Goal: Obtain resource: Obtain resource

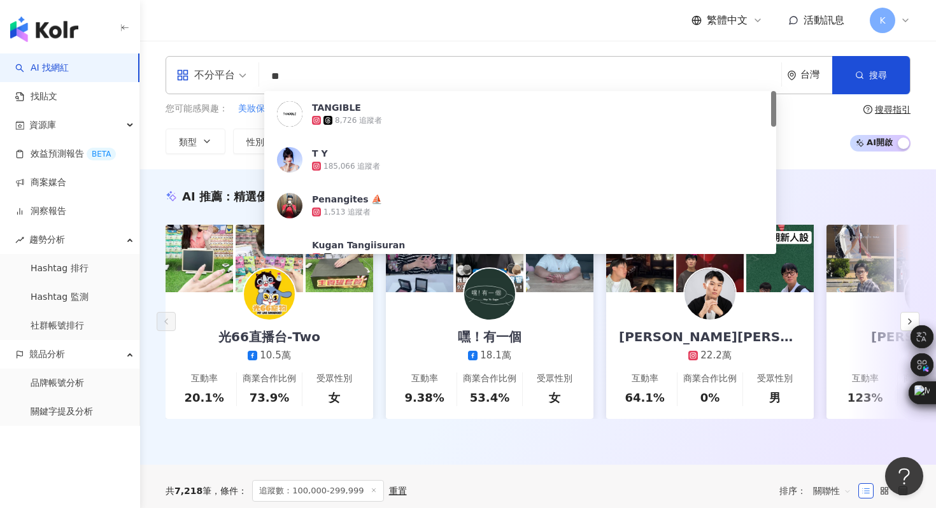
type input "*"
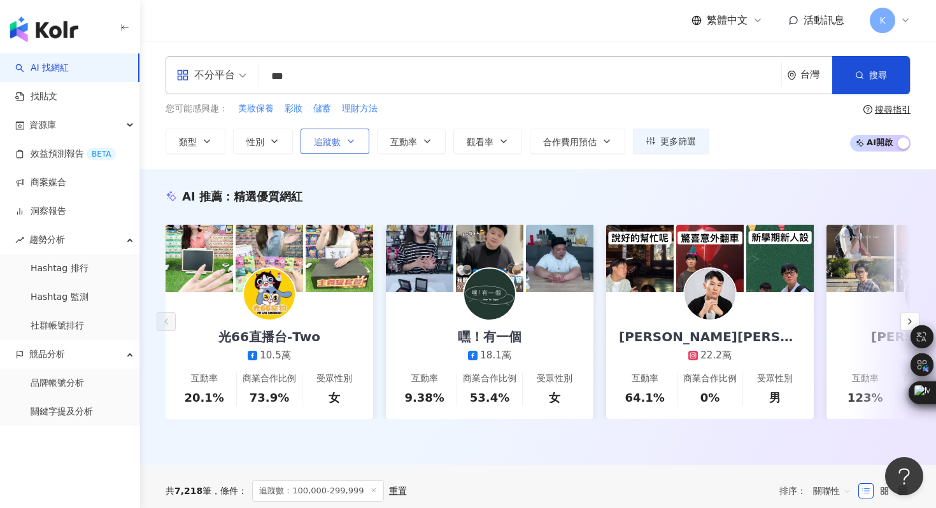
type input "**"
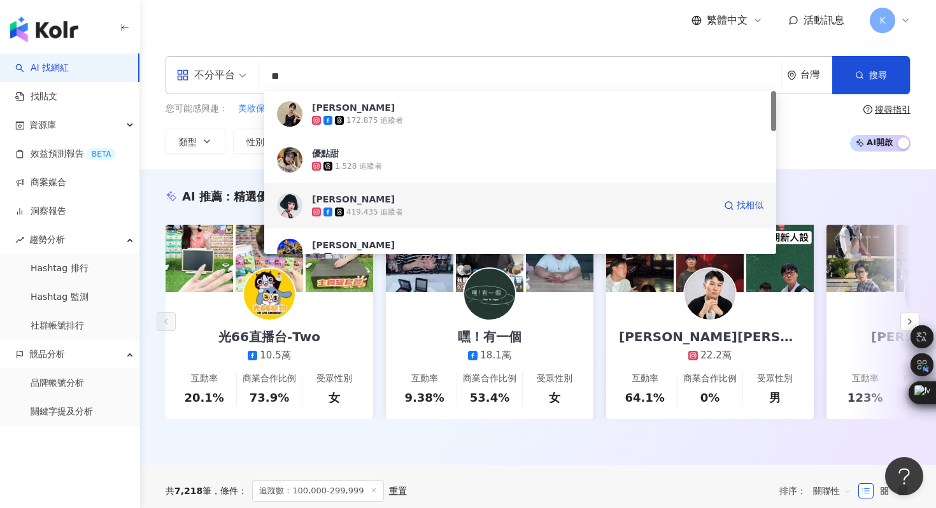
click at [292, 195] on img at bounding box center [289, 205] width 25 height 25
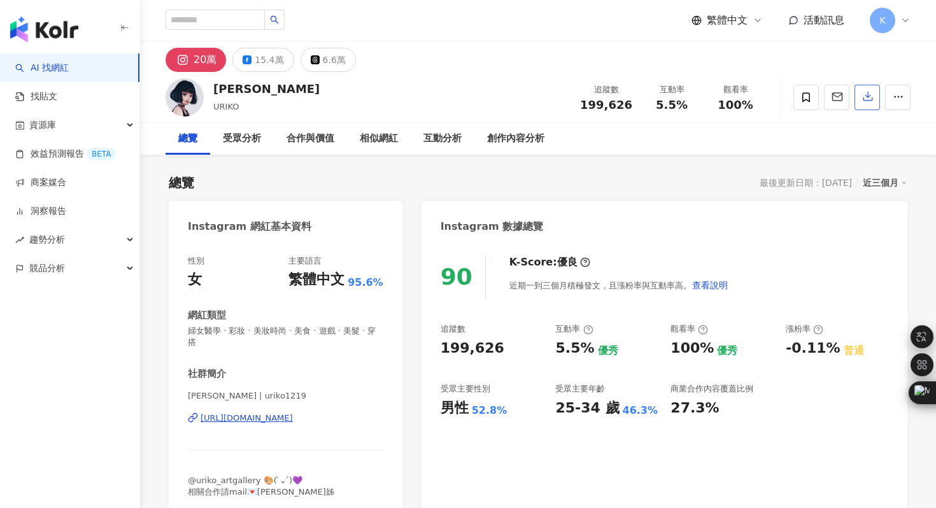
click at [865, 99] on icon "button" at bounding box center [867, 95] width 11 height 11
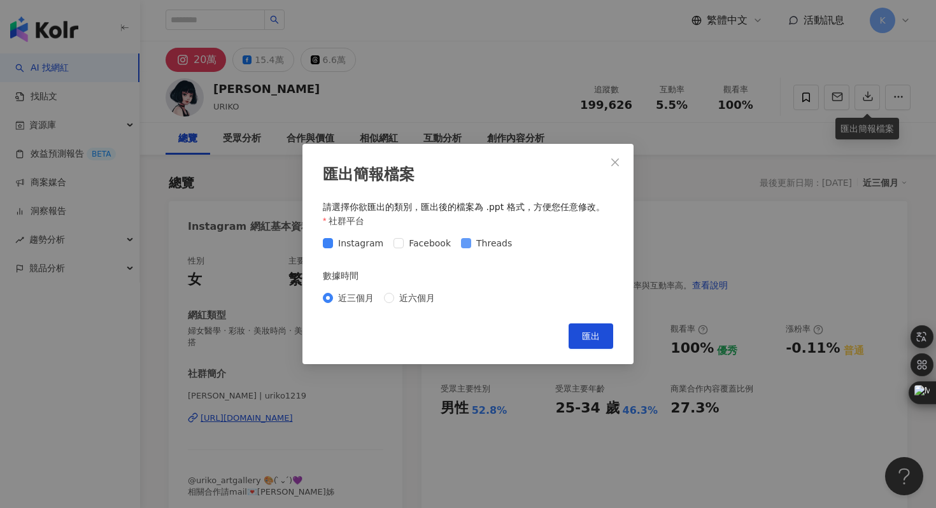
click at [471, 236] on span "Threads" at bounding box center [494, 243] width 46 height 14
click at [590, 330] on button "匯出" at bounding box center [591, 335] width 45 height 25
click at [502, 91] on div "匯出簡報檔案 請選擇你欲匯出的類別，匯出後的檔案為 .ppt 格式，方便您任意修改。 社群平台 Instagram Facebook Threads 數據時間…" at bounding box center [468, 254] width 936 height 508
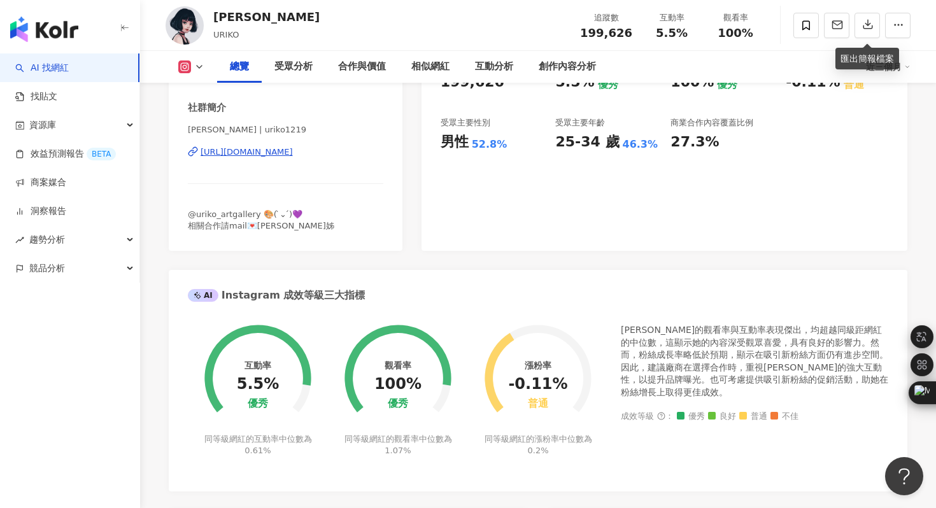
scroll to position [267, 0]
click at [286, 146] on div "[URL][DOMAIN_NAME]" at bounding box center [247, 151] width 92 height 11
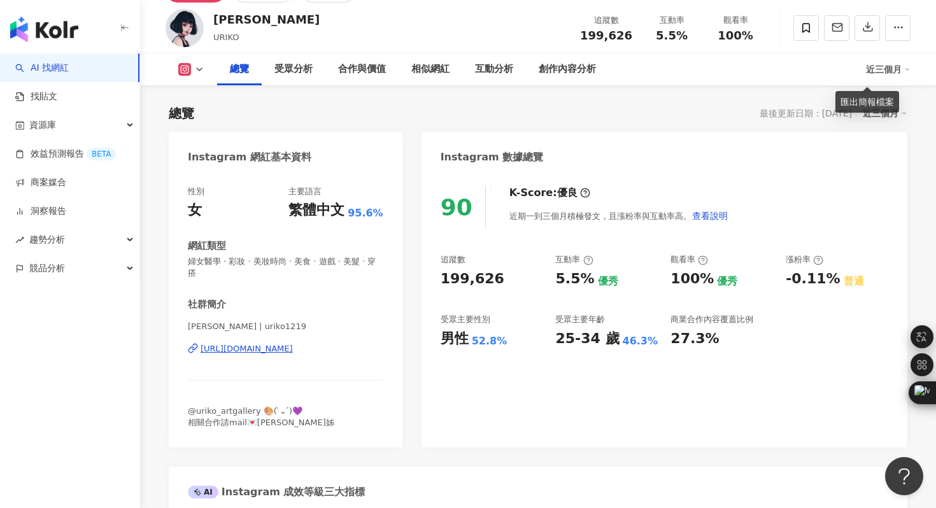
scroll to position [0, 0]
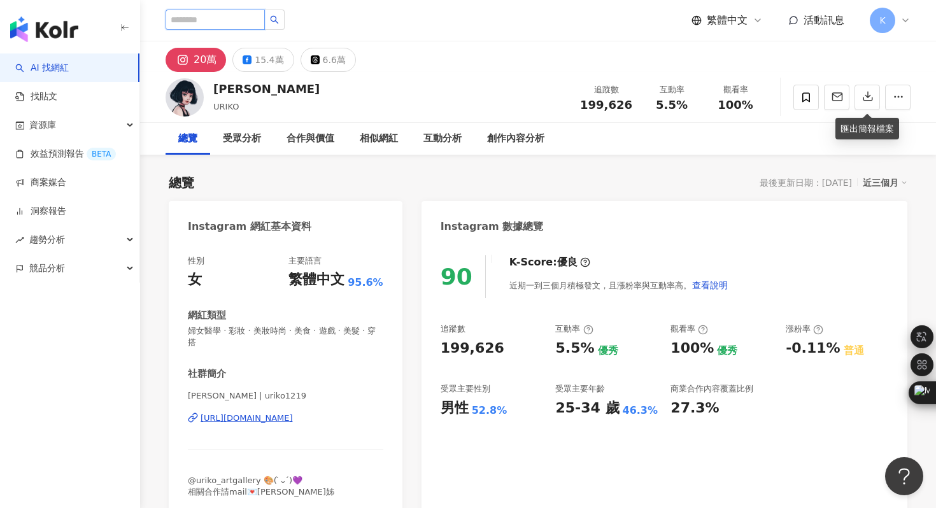
click at [224, 20] on input "search" at bounding box center [215, 20] width 99 height 20
paste input "**********"
type input "**********"
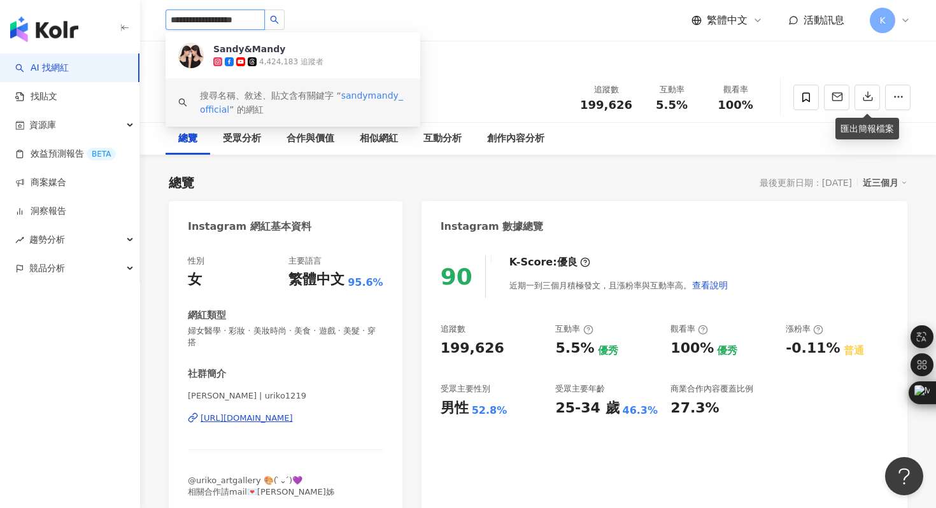
click at [189, 53] on img at bounding box center [190, 55] width 25 height 25
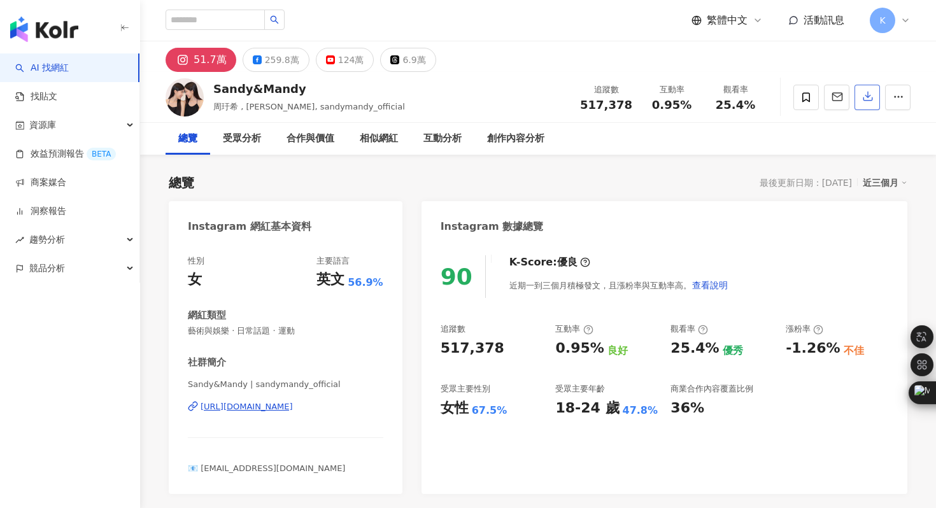
click at [864, 94] on icon "button" at bounding box center [867, 95] width 11 height 11
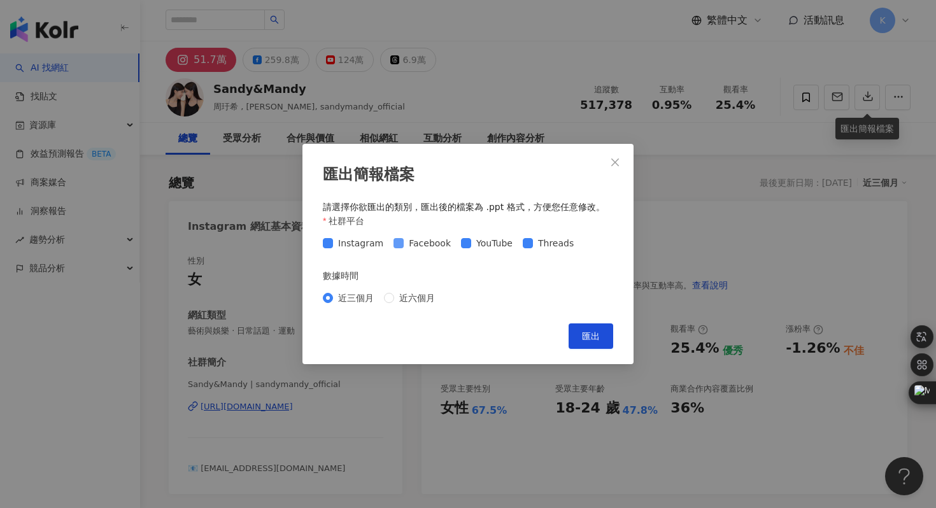
click at [404, 239] on span "Facebook" at bounding box center [430, 243] width 52 height 14
click at [588, 340] on span "匯出" at bounding box center [591, 336] width 18 height 10
click at [263, 274] on div "匯出簡報檔案 請選擇你欲匯出的類別，匯出後的檔案為 .ppt 格式，方便您任意修改。 社群平台 Instagram Facebook YouTube Thre…" at bounding box center [468, 254] width 936 height 508
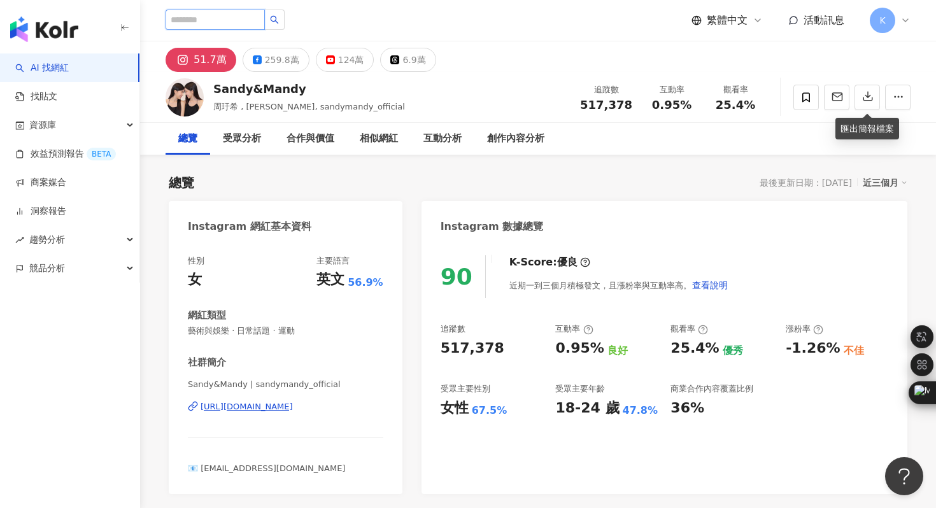
click at [225, 18] on input "search" at bounding box center [215, 20] width 99 height 20
paste input "**********"
type input "**********"
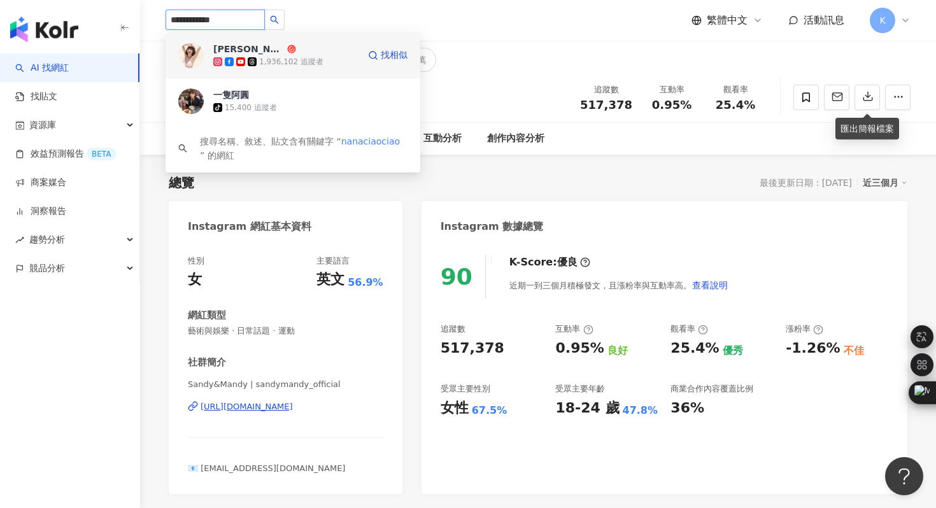
click at [189, 52] on img at bounding box center [190, 55] width 25 height 25
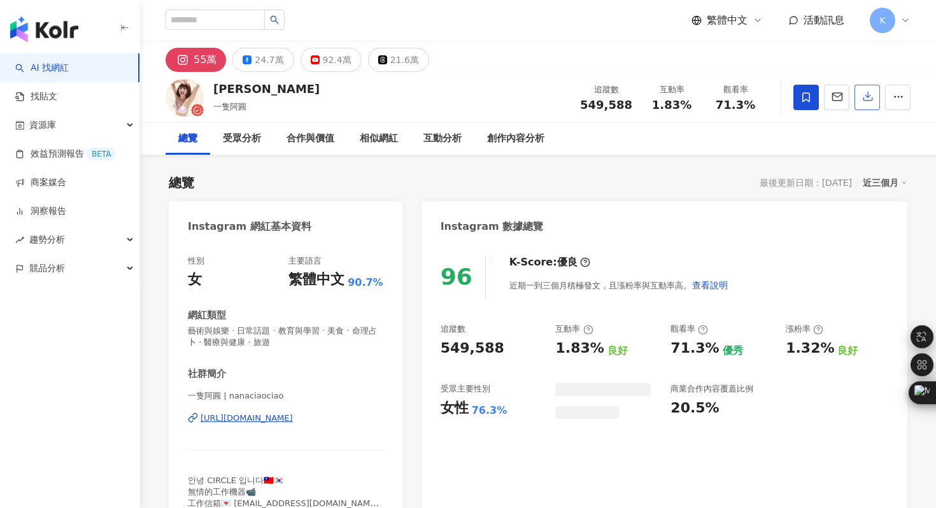
click at [860, 97] on button "button" at bounding box center [867, 97] width 25 height 25
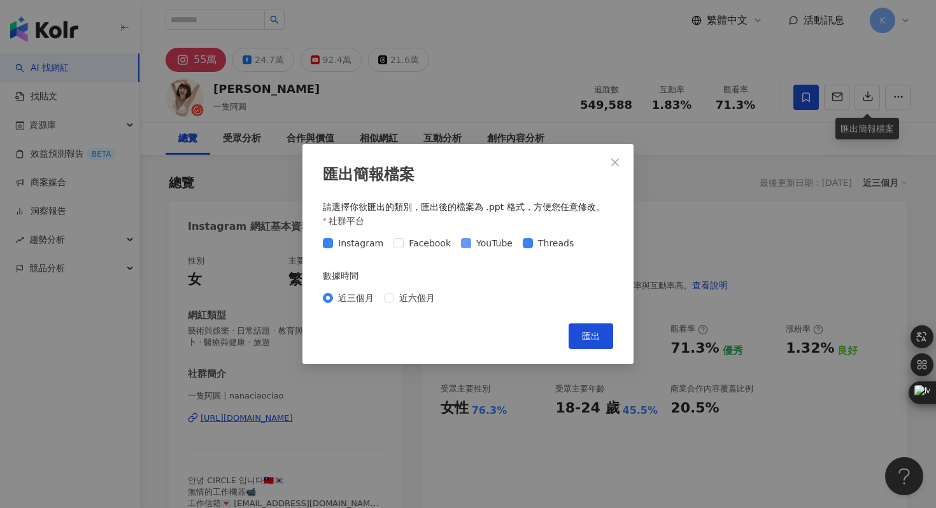
click at [461, 248] on label "YouTube" at bounding box center [489, 243] width 57 height 14
click at [579, 337] on button "匯出" at bounding box center [591, 335] width 45 height 25
click at [466, 106] on div "匯出簡報檔案 請選擇你欲匯出的類別，匯出後的檔案為 .ppt 格式，方便您任意修改。 社群平台 Instagram Facebook YouTube Thre…" at bounding box center [468, 254] width 936 height 508
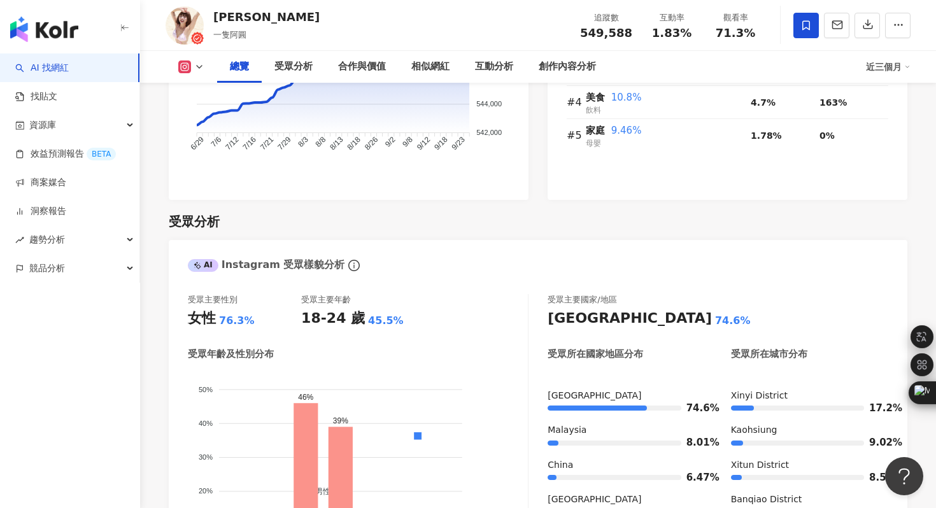
scroll to position [1219, 0]
